Goal: Task Accomplishment & Management: Manage account settings

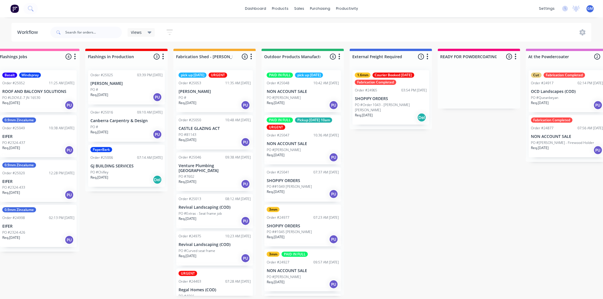
scroll to position [1, 15]
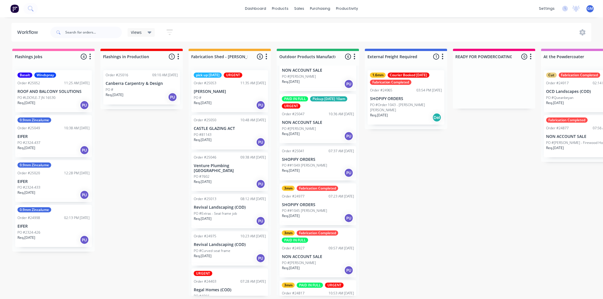
scroll to position [47, 0]
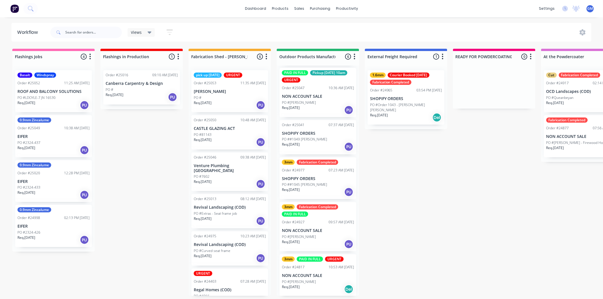
click at [319, 185] on p "PO ##1045 [PERSON_NAME]" at bounding box center [304, 184] width 45 height 5
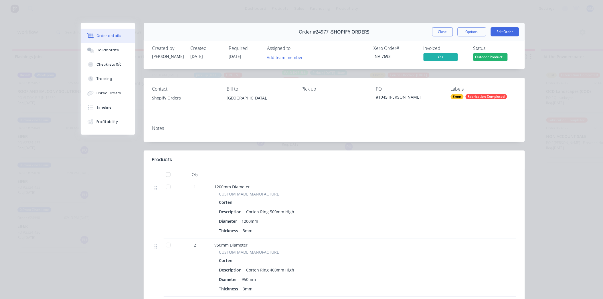
click at [488, 56] on span "Outdoor Product..." at bounding box center [491, 56] width 34 height 7
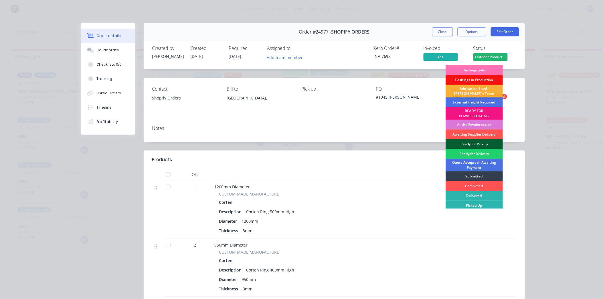
click at [477, 144] on div "Ready for Pickup" at bounding box center [474, 144] width 57 height 10
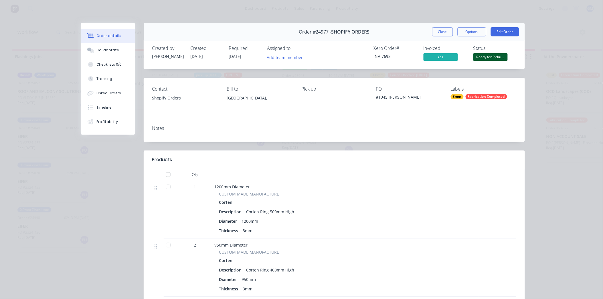
scroll to position [2, 0]
click at [446, 30] on button "Close" at bounding box center [442, 31] width 21 height 9
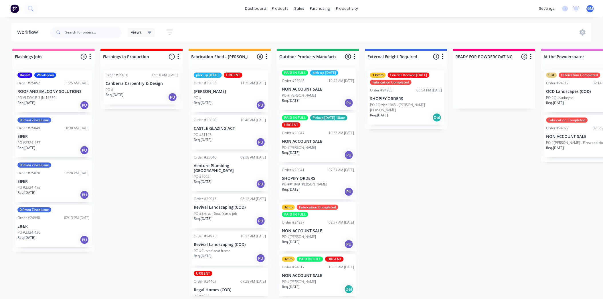
click at [319, 225] on div "3mm Fabrication Completed PAID IN FULL Order #24927 09:57 AM 15/09/25 NON ACCOU…" at bounding box center [318, 226] width 77 height 49
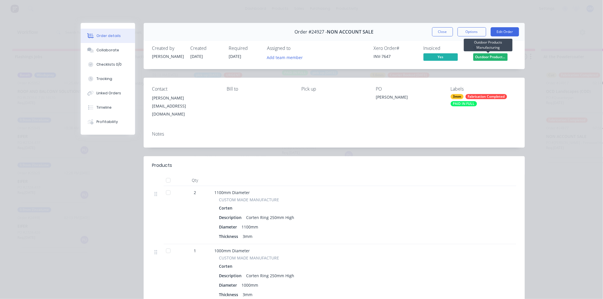
click at [494, 55] on span "Outdoor Product..." at bounding box center [491, 56] width 34 height 7
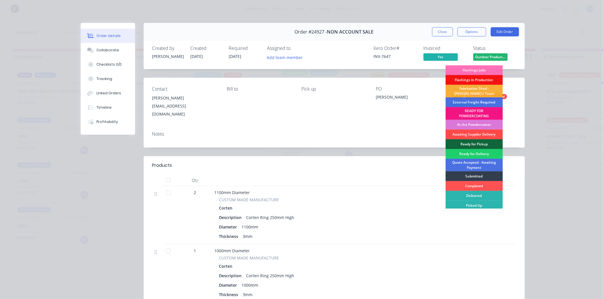
click at [473, 139] on div "Awaiting Supplier Delivery" at bounding box center [474, 134] width 57 height 10
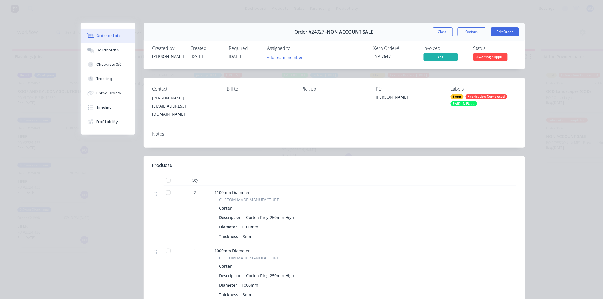
scroll to position [0, 0]
click at [486, 56] on span "Awaiting Suppli..." at bounding box center [491, 56] width 34 height 7
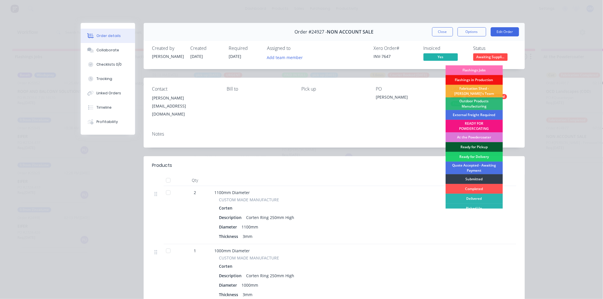
click at [476, 145] on div "Ready for Pickup" at bounding box center [474, 147] width 57 height 10
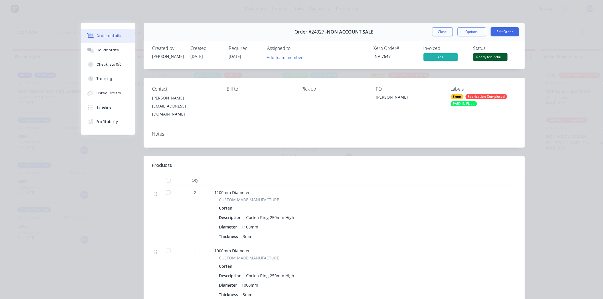
drag, startPoint x: 446, startPoint y: 32, endPoint x: 451, endPoint y: 55, distance: 24.0
click at [446, 32] on button "Close" at bounding box center [442, 31] width 21 height 9
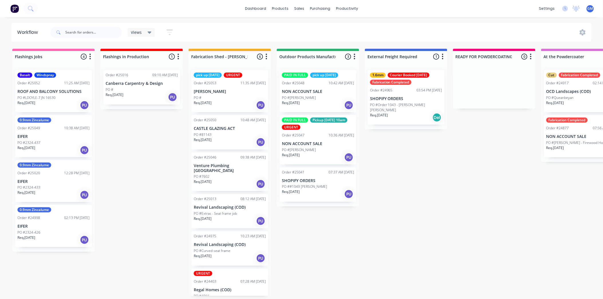
click at [237, 129] on p "CASTLE GLAZING ACT" at bounding box center [230, 128] width 72 height 5
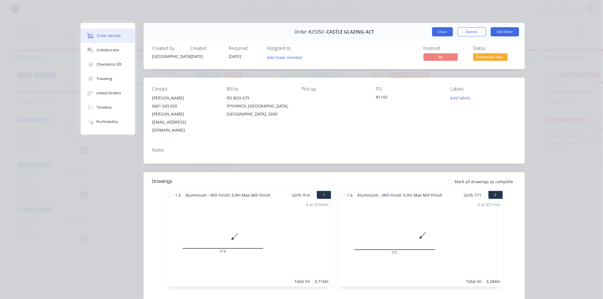
click at [446, 30] on button "Close" at bounding box center [442, 31] width 21 height 9
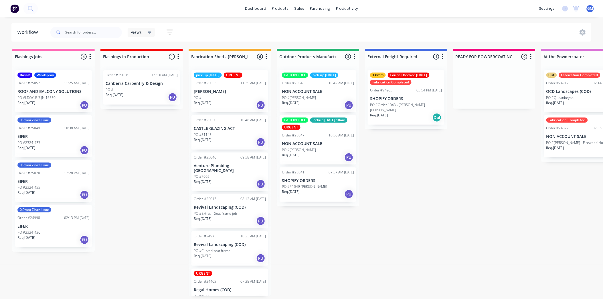
click at [322, 137] on div "Order #25047 10:36 AM 25/09/25" at bounding box center [318, 135] width 72 height 5
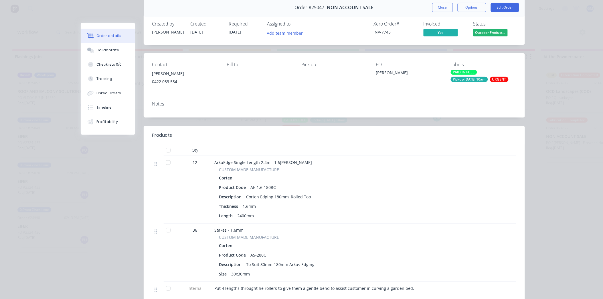
scroll to position [64, 0]
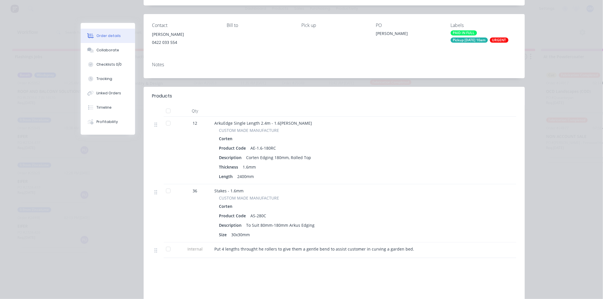
drag, startPoint x: 266, startPoint y: 227, endPoint x: 260, endPoint y: 230, distance: 7.1
drag, startPoint x: 260, startPoint y: 230, endPoint x: 141, endPoint y: 103, distance: 173.9
click at [116, 220] on div "Order #25047 - NON ACCOUNT SALE Close Options Edit Order Created by Rebecca Cre…" at bounding box center [303, 159] width 444 height 400
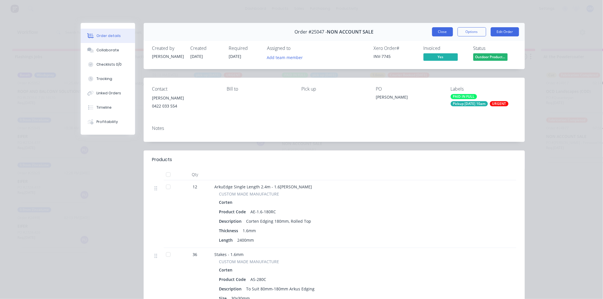
click at [437, 32] on button "Close" at bounding box center [442, 31] width 21 height 9
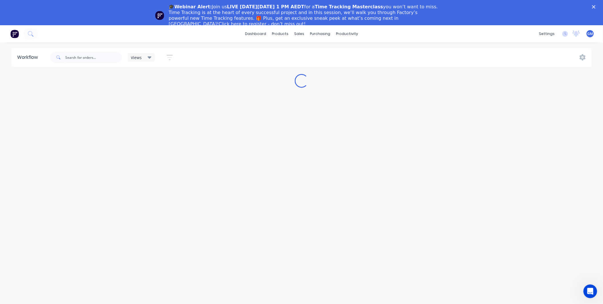
click at [596, 7] on polygon "Close" at bounding box center [594, 6] width 3 height 3
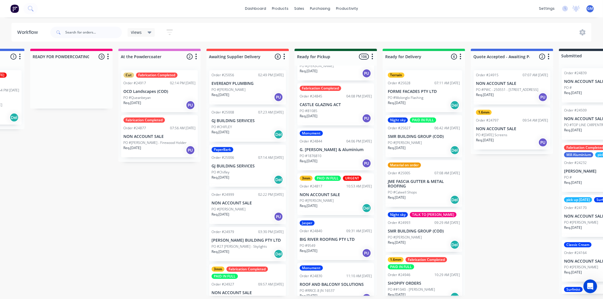
scroll to position [1782, 0]
click at [331, 186] on div "3mm PAID IN FULL URGENT Order #24817 10:53 AM 05/09/25 NON ACCOUNT SALE PO #Dav…" at bounding box center [336, 194] width 77 height 42
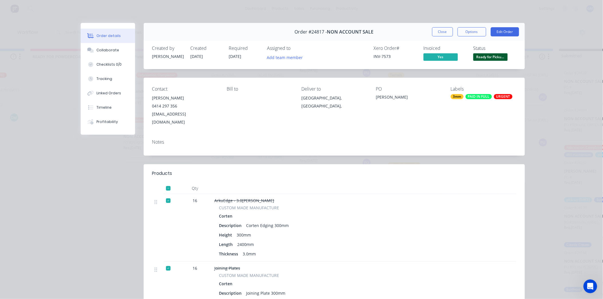
click at [494, 54] on span "Ready for Picku..." at bounding box center [491, 56] width 34 height 7
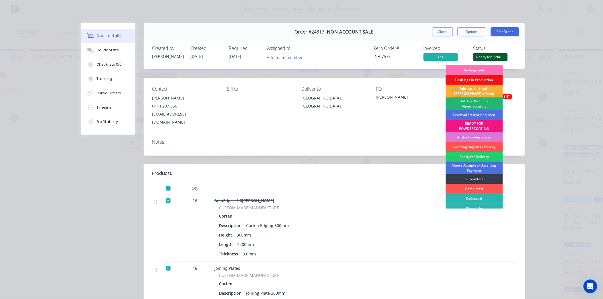
click at [480, 103] on div "Outdoor Products Manufacturing" at bounding box center [474, 103] width 57 height 13
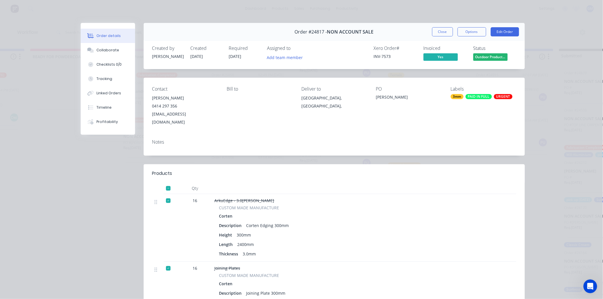
click at [445, 30] on button "Close" at bounding box center [442, 31] width 21 height 9
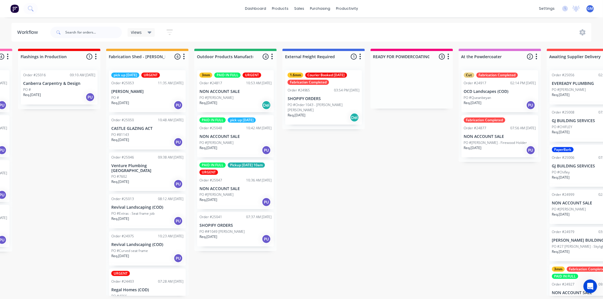
scroll to position [0, 0]
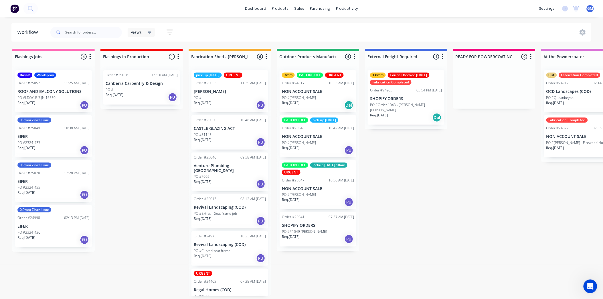
click at [312, 231] on p "PO ##1049 [PERSON_NAME]" at bounding box center [304, 231] width 45 height 5
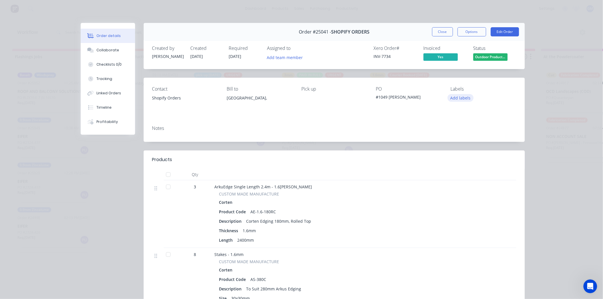
click at [460, 98] on button "Add labels" at bounding box center [461, 98] width 26 height 8
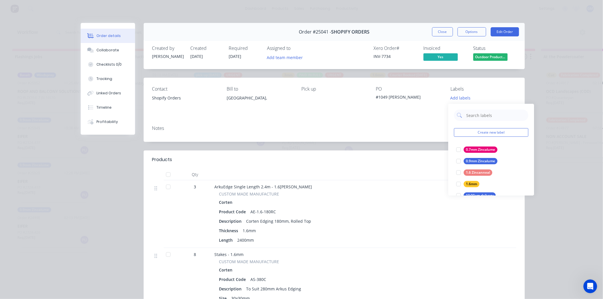
click at [460, 182] on div at bounding box center [458, 183] width 11 height 11
click at [359, 130] on div "Notes" at bounding box center [334, 127] width 364 height 5
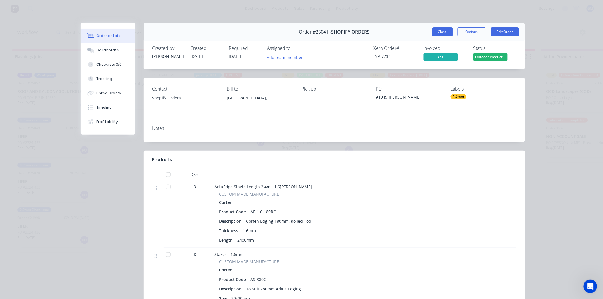
click at [441, 33] on button "Close" at bounding box center [442, 31] width 21 height 9
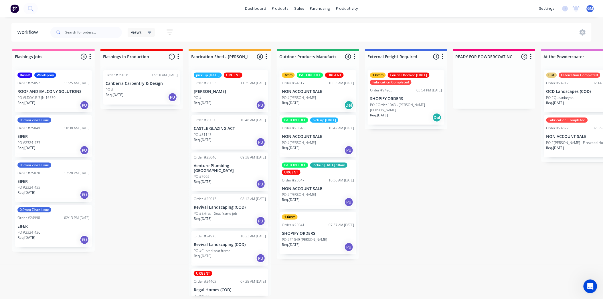
click at [316, 184] on div "PAID IN FULL Pickup Friday 10am URGENT Order #25047 10:36 AM 25/09/25 NON ACCOU…" at bounding box center [318, 184] width 77 height 49
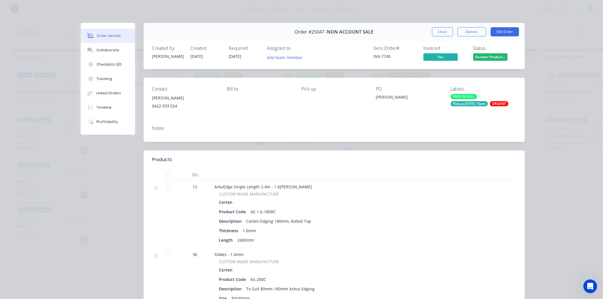
click at [465, 95] on div "PAID IN FULL" at bounding box center [464, 96] width 26 height 5
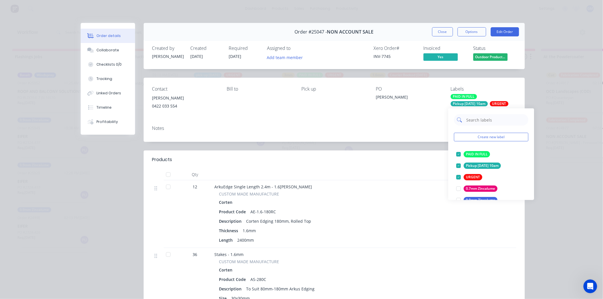
click at [485, 120] on input "text" at bounding box center [496, 119] width 60 height 11
click at [452, 182] on div "Create new label PAID IN FULL edit Pickup Friday 10am edit URGENT edit 0.7mm Zi…" at bounding box center [492, 154] width 86 height 92
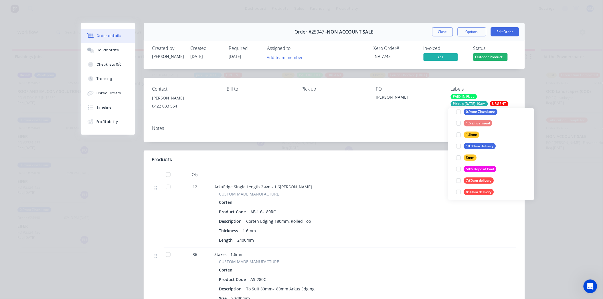
scroll to position [95, 0]
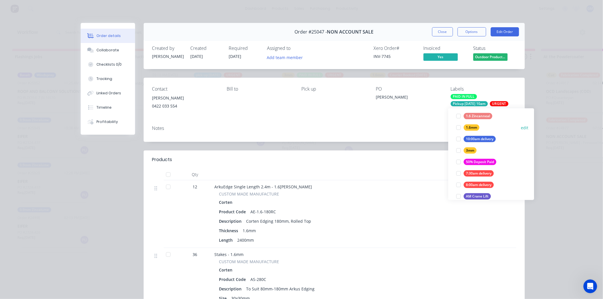
click at [454, 127] on div at bounding box center [458, 127] width 11 height 11
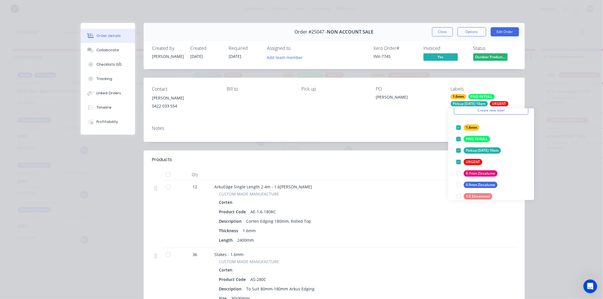
click at [409, 133] on div "Notes" at bounding box center [334, 131] width 381 height 21
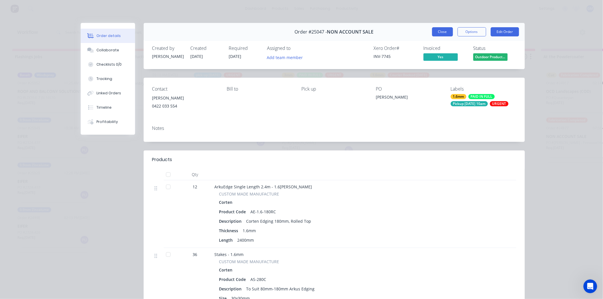
click at [441, 33] on button "Close" at bounding box center [442, 31] width 21 height 9
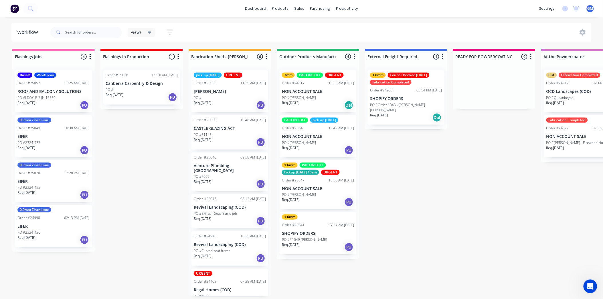
click at [312, 134] on p "NON ACCOUNT SALE" at bounding box center [318, 136] width 72 height 5
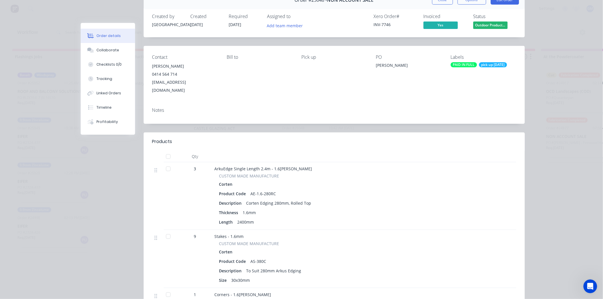
scroll to position [0, 0]
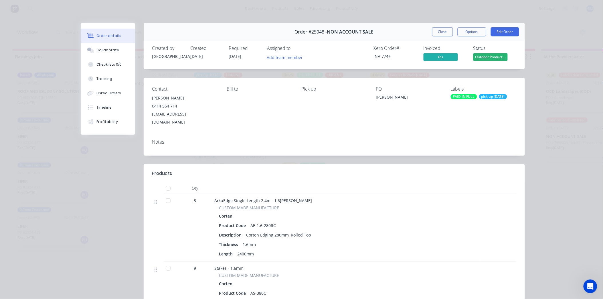
click at [491, 98] on div "pick up [DATE]" at bounding box center [493, 96] width 28 height 5
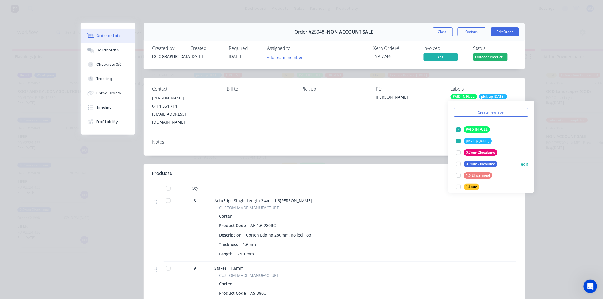
scroll to position [32, 0]
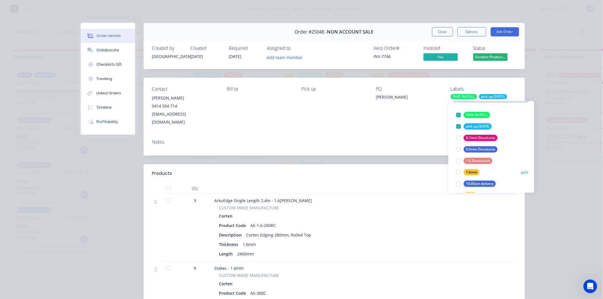
click at [459, 172] on div at bounding box center [458, 171] width 11 height 11
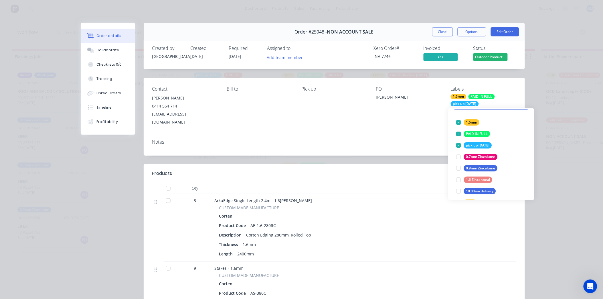
click at [387, 164] on header "Products" at bounding box center [334, 173] width 381 height 18
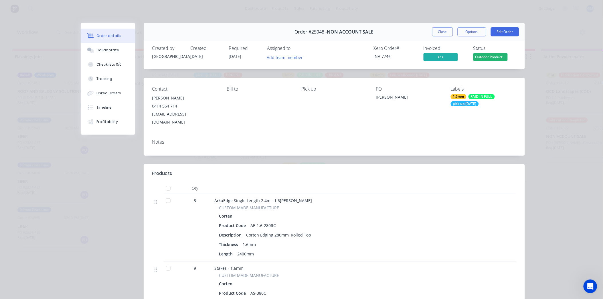
drag, startPoint x: 443, startPoint y: 31, endPoint x: 411, endPoint y: 84, distance: 62.4
click at [443, 31] on button "Close" at bounding box center [442, 31] width 21 height 9
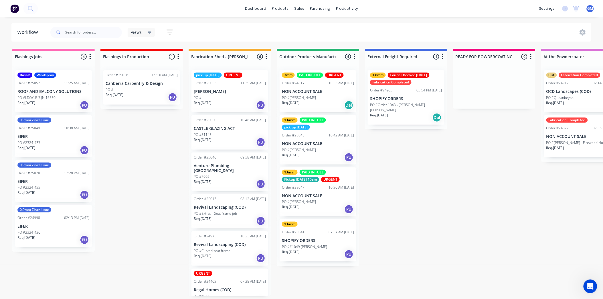
click at [308, 95] on div "3mm PAID IN FULL URGENT Order #24817 10:53 AM 05/09/25 NON ACCOUNT SALE PO #Dav…" at bounding box center [318, 91] width 77 height 42
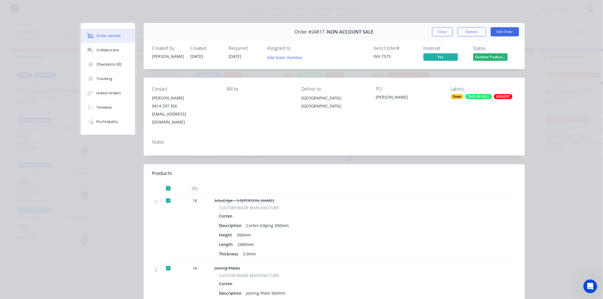
click at [481, 98] on div "PAID IN FULL" at bounding box center [479, 96] width 26 height 5
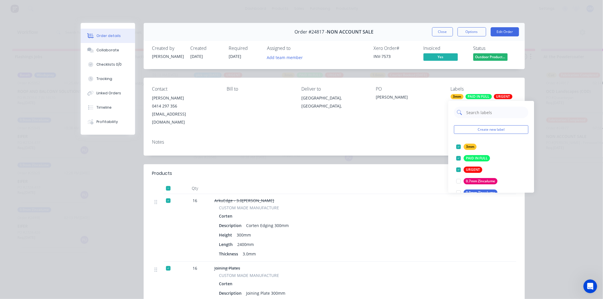
click at [480, 113] on input "text" at bounding box center [496, 112] width 60 height 11
click at [474, 112] on input "text" at bounding box center [496, 112] width 60 height 11
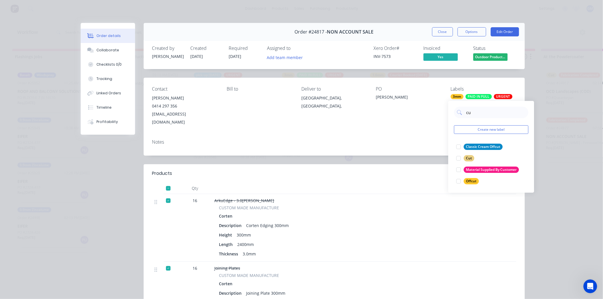
type input "cut"
click at [460, 158] on div at bounding box center [458, 157] width 11 height 11
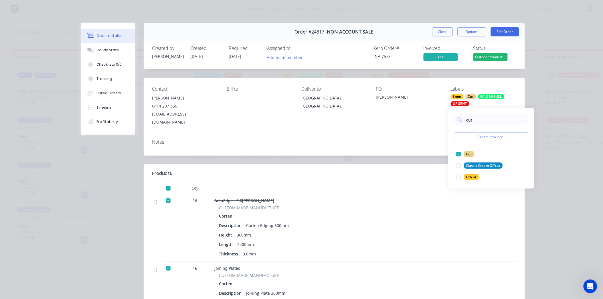
click at [411, 139] on div "Notes" at bounding box center [334, 141] width 364 height 5
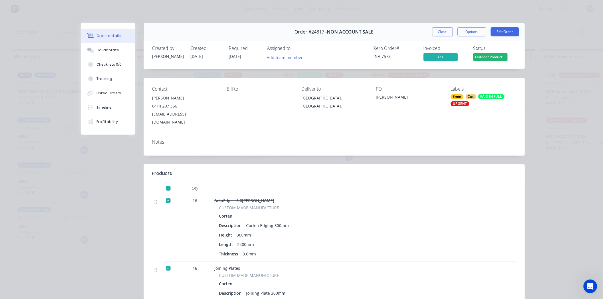
click at [446, 35] on button "Close" at bounding box center [442, 31] width 21 height 9
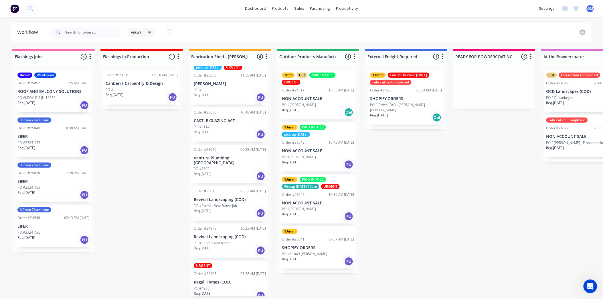
scroll to position [10, 0]
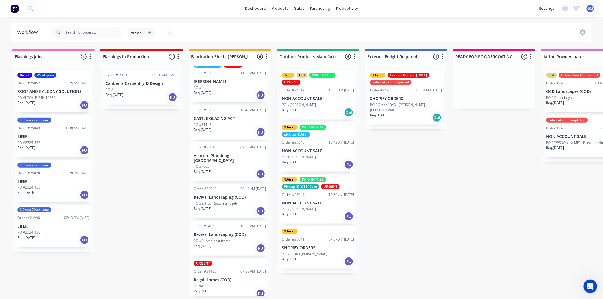
click at [219, 201] on p "PO #Extras - Seat frame job" at bounding box center [215, 203] width 43 height 5
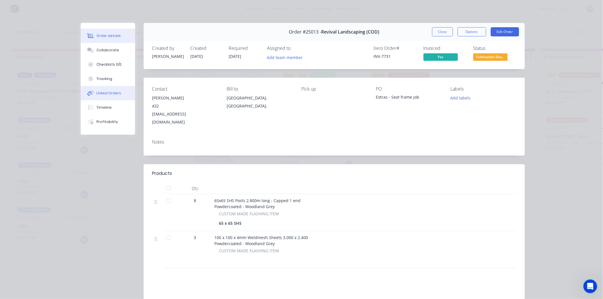
click at [105, 92] on div "Linked Orders" at bounding box center [109, 92] width 25 height 5
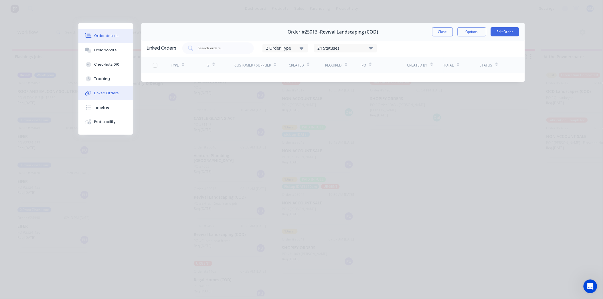
click at [107, 38] on div "Order details" at bounding box center [106, 35] width 24 height 5
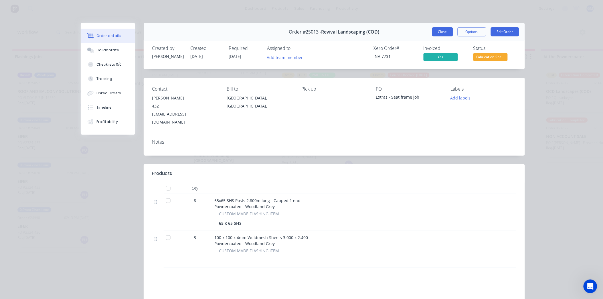
click at [441, 30] on button "Close" at bounding box center [442, 31] width 21 height 9
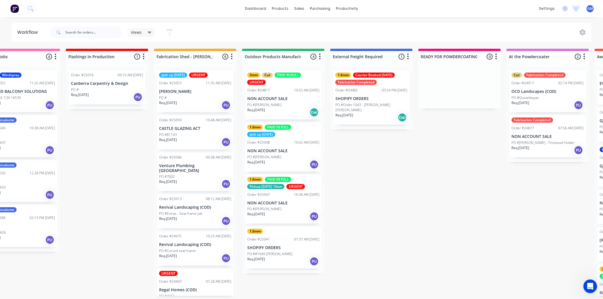
scroll to position [0, 0]
